Goal: Information Seeking & Learning: Understand process/instructions

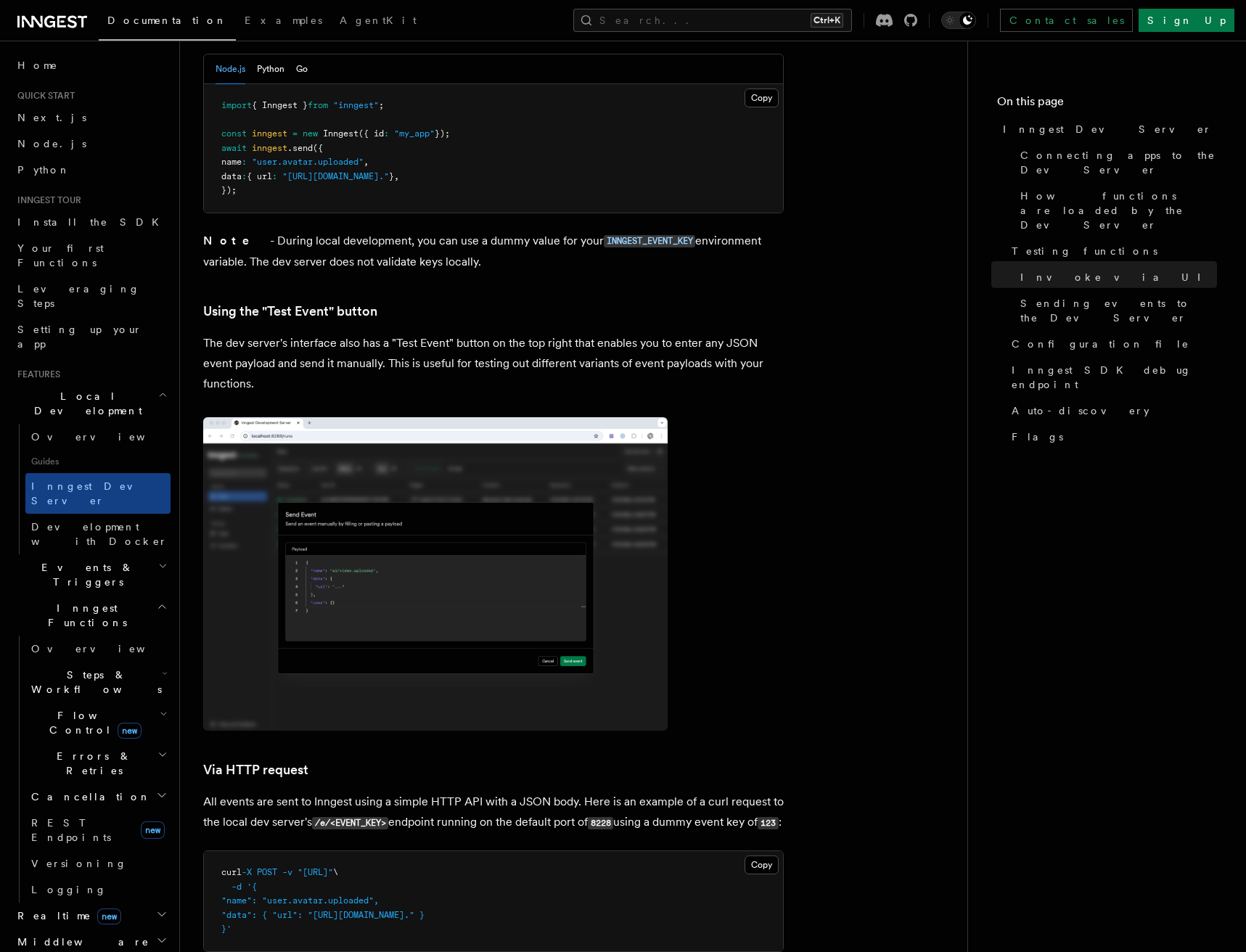
scroll to position [3152, 0]
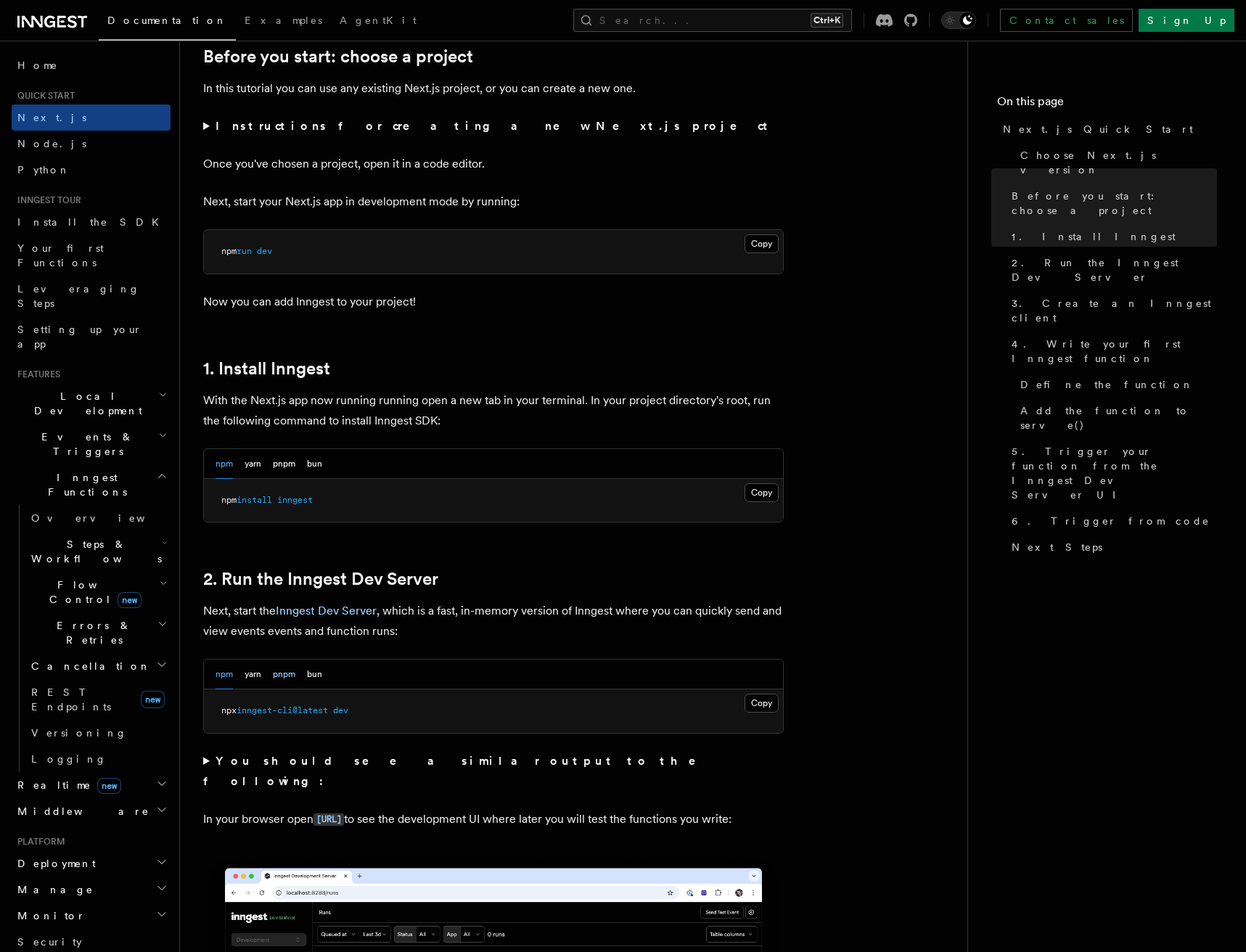
click at [296, 683] on button "pnpm" at bounding box center [284, 674] width 22 height 30
click at [766, 697] on button "Copy Copied" at bounding box center [762, 703] width 34 height 19
